Goal: Navigation & Orientation: Understand site structure

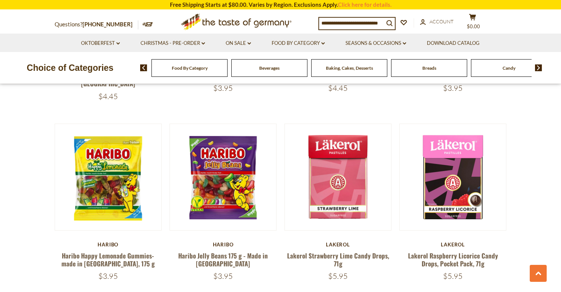
scroll to position [1691, 0]
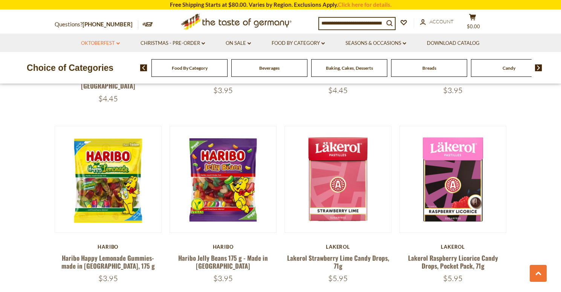
click at [110, 44] on link "Oktoberfest dropdown_arrow" at bounding box center [100, 43] width 39 height 8
click at [107, 62] on link "All Oktoberfest" at bounding box center [96, 63] width 39 height 7
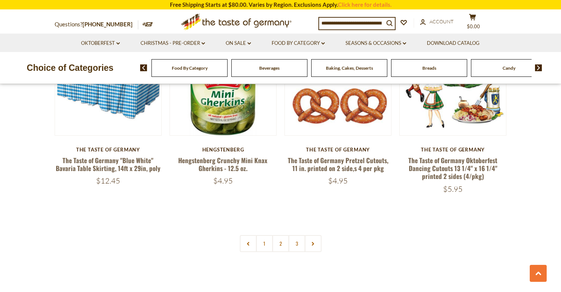
scroll to position [1650, 0]
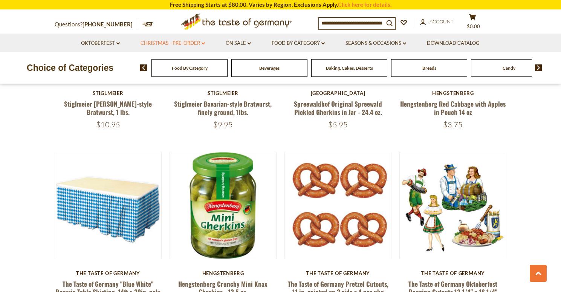
click at [167, 45] on link "Christmas - PRE-ORDER dropdown_arrow" at bounding box center [173, 43] width 64 height 8
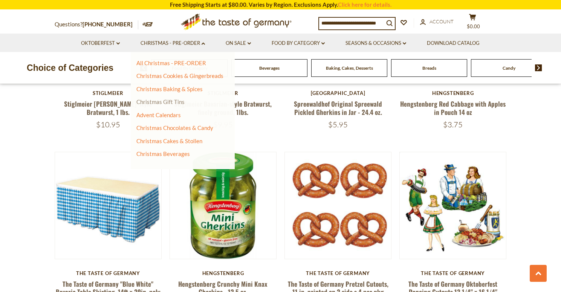
click at [173, 103] on link "Christmas Gift Tins" at bounding box center [160, 101] width 48 height 7
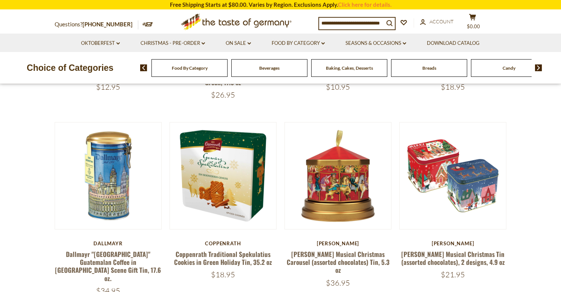
scroll to position [619, 0]
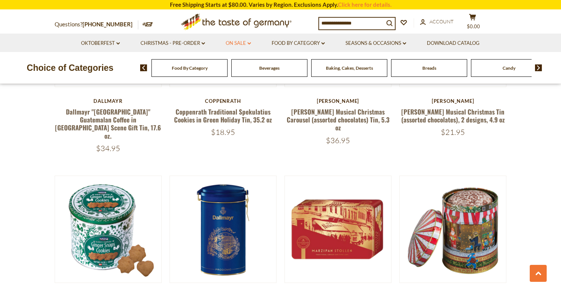
click at [247, 44] on link "On Sale dropdown_arrow" at bounding box center [238, 43] width 25 height 8
click at [300, 46] on link "Food By Category dropdown_arrow" at bounding box center [298, 43] width 53 height 8
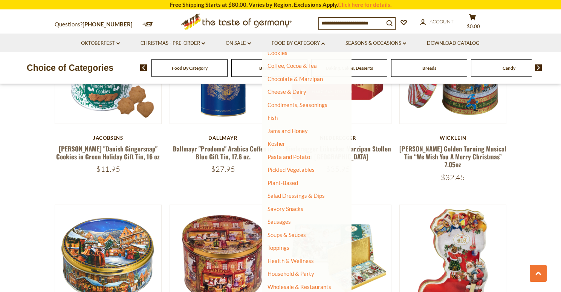
scroll to position [0, 0]
